Goal: Task Accomplishment & Management: Use online tool/utility

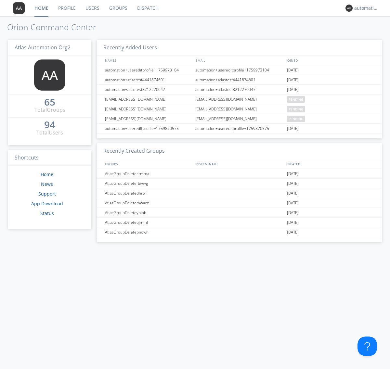
click at [147, 8] on link "Dispatch" at bounding box center [147, 8] width 31 height 16
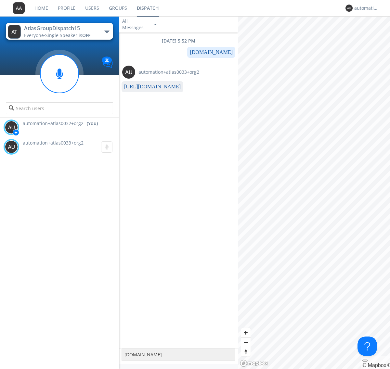
type textarea "[DOMAIN_NAME]"
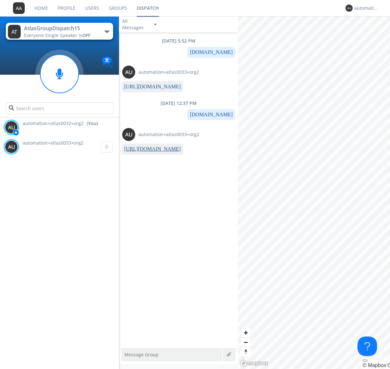
click at [150, 149] on link "[URL][DOMAIN_NAME]" at bounding box center [152, 149] width 57 height 6
click at [365, 8] on div "automation+atlas0032+org2" at bounding box center [366, 8] width 24 height 6
